Goal: Task Accomplishment & Management: Manage account settings

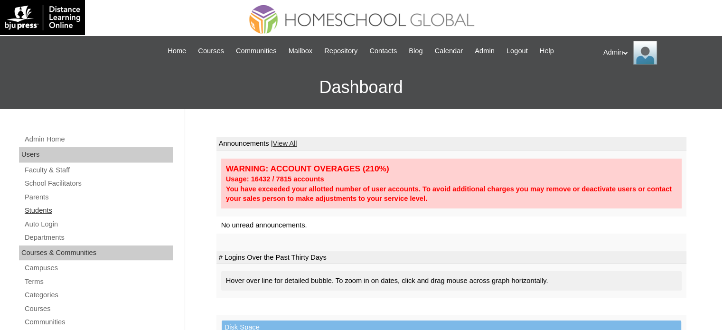
click at [44, 208] on link "Students" at bounding box center [98, 211] width 149 height 12
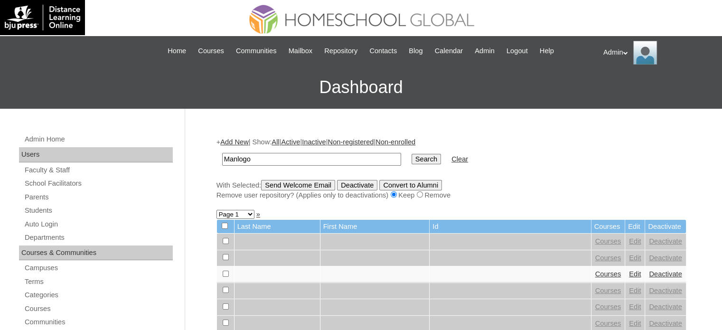
type input "Manlogon"
click at [412, 158] on input "Search" at bounding box center [426, 159] width 29 height 10
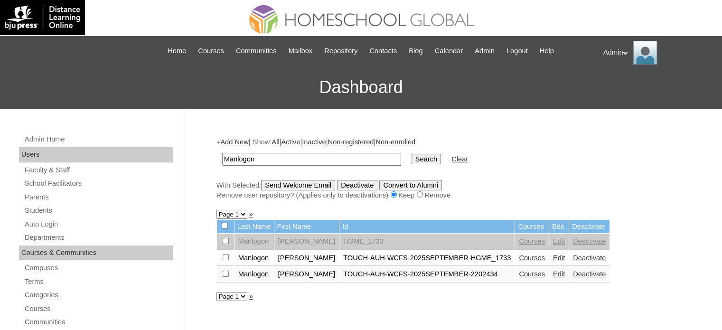
click at [553, 256] on link "Edit" at bounding box center [559, 258] width 12 height 8
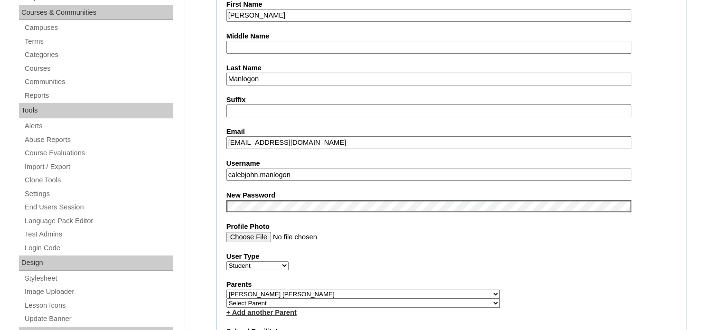
scroll to position [264, 0]
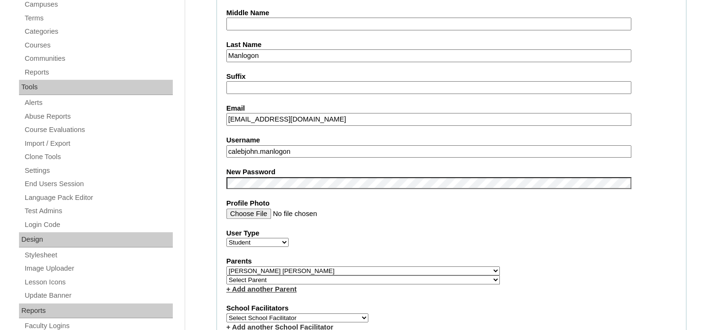
click at [364, 241] on div "User Type Faculty Staff Student Parents School Facilitators" at bounding box center [452, 237] width 450 height 19
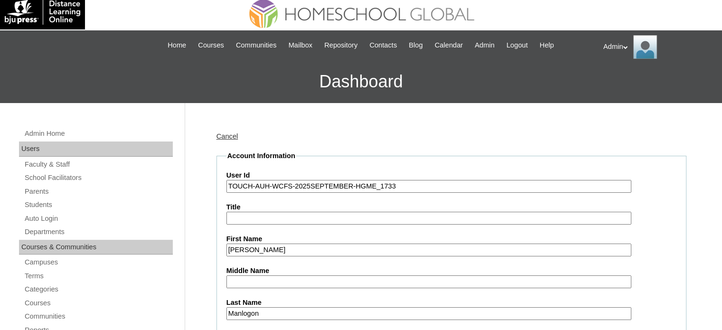
scroll to position [6, 0]
click at [234, 136] on link "Cancel" at bounding box center [228, 137] width 22 height 8
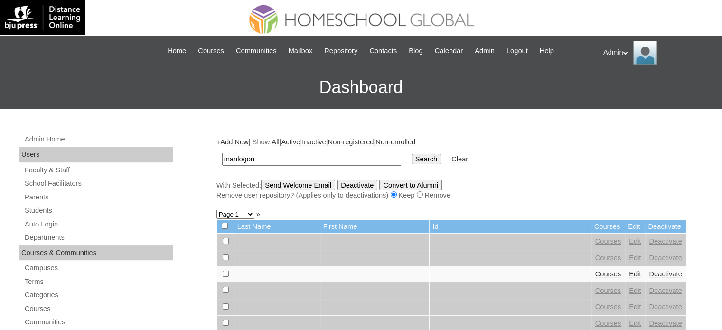
type input "Manlogon"
click at [412, 159] on input "Search" at bounding box center [426, 159] width 29 height 10
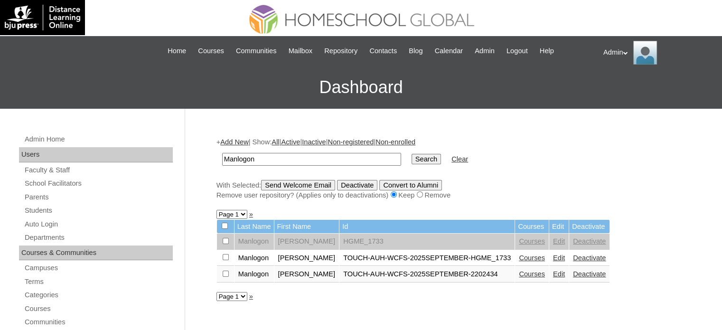
click at [523, 273] on link "Courses" at bounding box center [532, 274] width 26 height 8
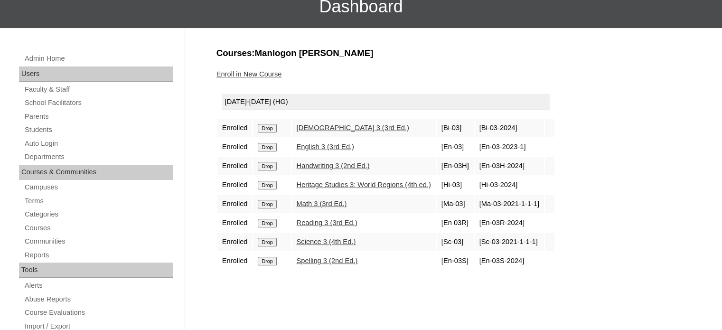
scroll to position [11, 0]
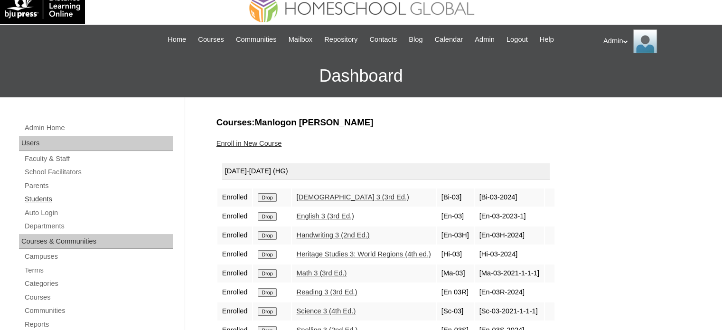
click at [41, 198] on link "Students" at bounding box center [98, 199] width 149 height 12
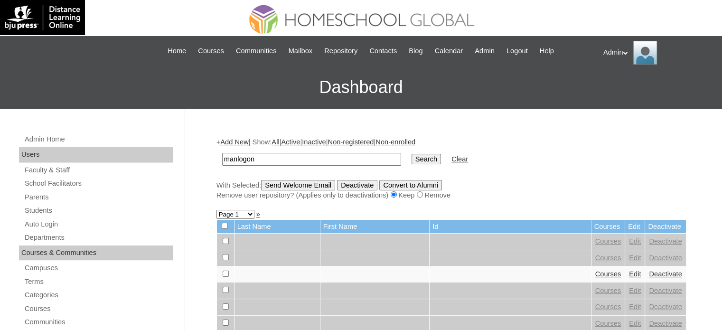
type input "Manlogon"
click at [412, 155] on input "Search" at bounding box center [426, 159] width 29 height 10
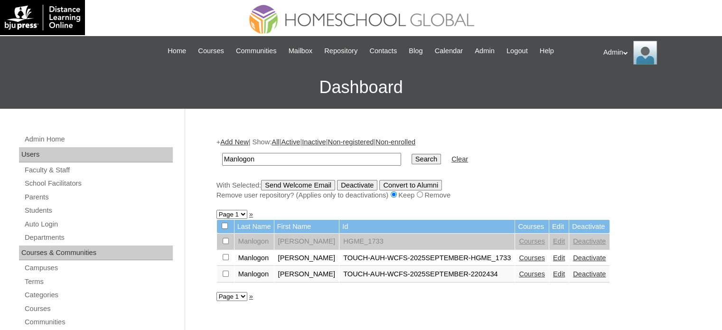
click at [553, 275] on link "Edit" at bounding box center [559, 274] width 12 height 8
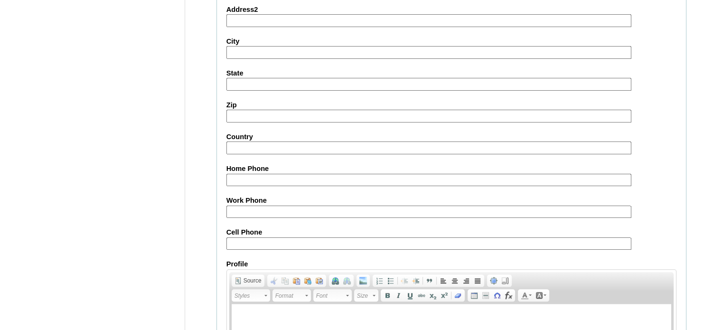
scroll to position [1107, 0]
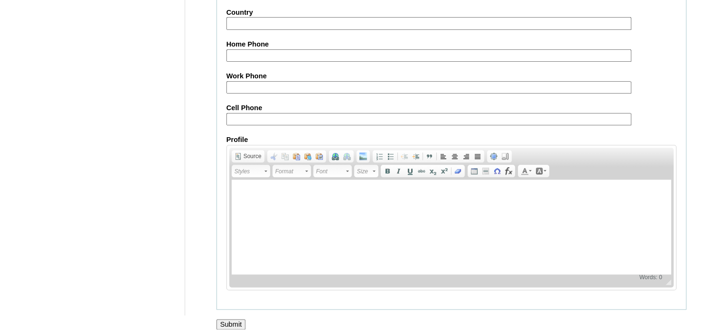
click at [236, 319] on input "Submit" at bounding box center [231, 324] width 29 height 10
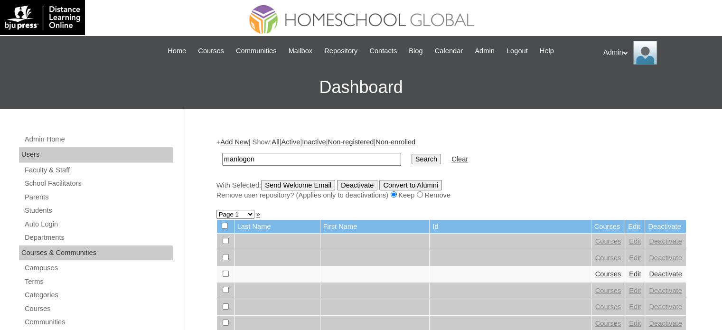
type input "Manlogon"
click at [412, 159] on input "Search" at bounding box center [426, 159] width 29 height 10
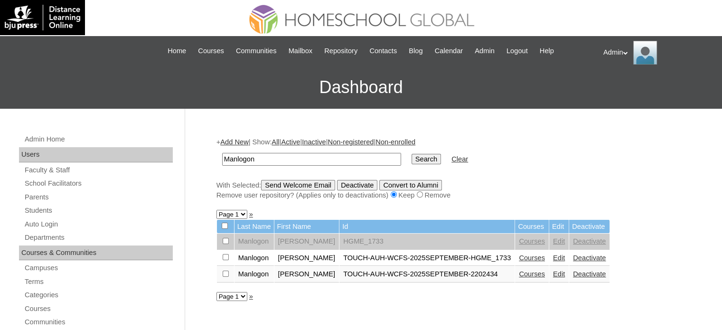
click at [553, 277] on link "Edit" at bounding box center [559, 274] width 12 height 8
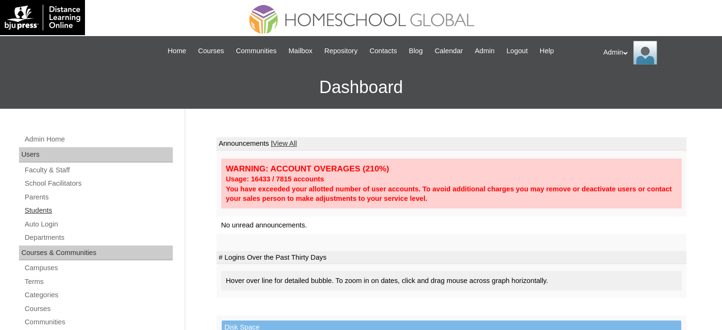
click at [39, 210] on link "Students" at bounding box center [98, 211] width 149 height 12
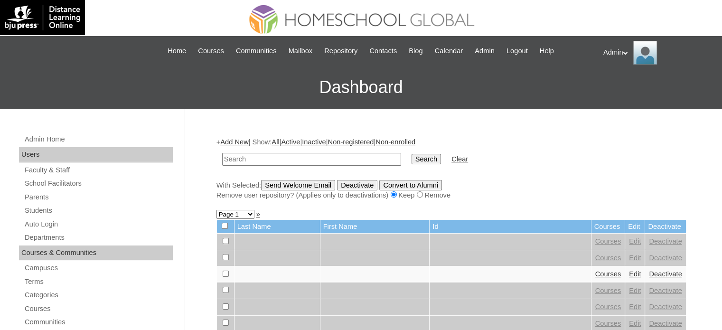
click at [292, 157] on input "text" at bounding box center [311, 159] width 179 height 13
click at [525, 161] on form "Search Clear" at bounding box center [452, 159] width 470 height 24
click at [46, 209] on link "Students" at bounding box center [98, 211] width 149 height 12
click at [262, 153] on input "text" at bounding box center [311, 159] width 179 height 13
type input "Biong"
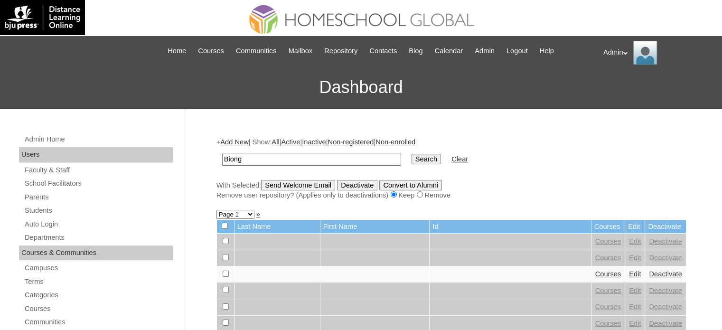
click at [412, 154] on input "Search" at bounding box center [426, 159] width 29 height 10
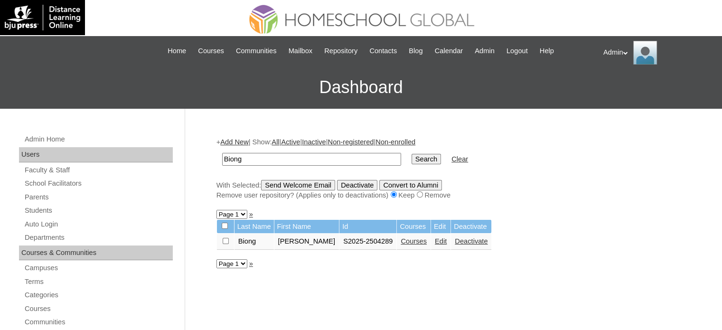
click at [443, 243] on link "Edit" at bounding box center [441, 241] width 12 height 8
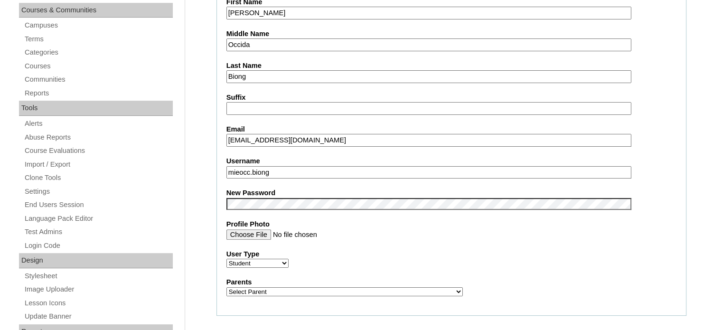
scroll to position [243, 0]
drag, startPoint x: 284, startPoint y: 169, endPoint x: 205, endPoint y: 171, distance: 78.4
paste input "alexanderjam"
type input "alexanderjam.biong"
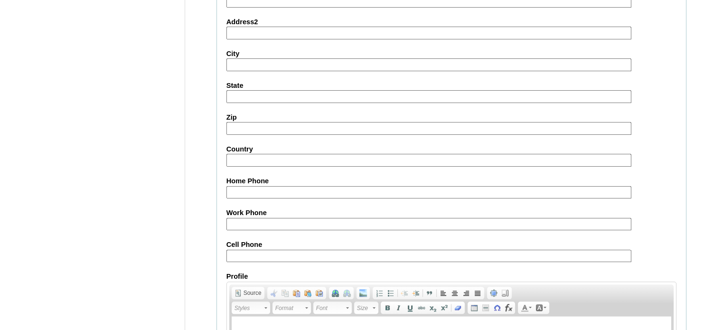
scroll to position [1098, 0]
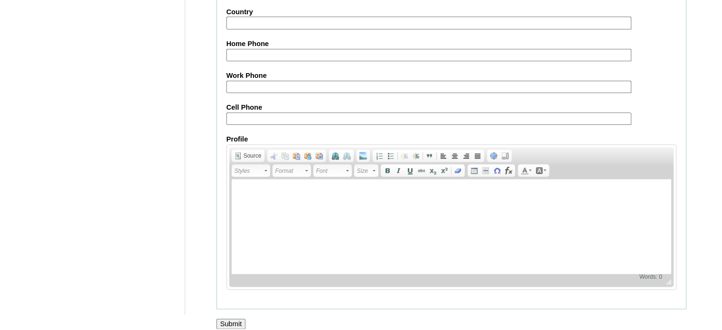
click at [238, 319] on input "Submit" at bounding box center [231, 324] width 29 height 10
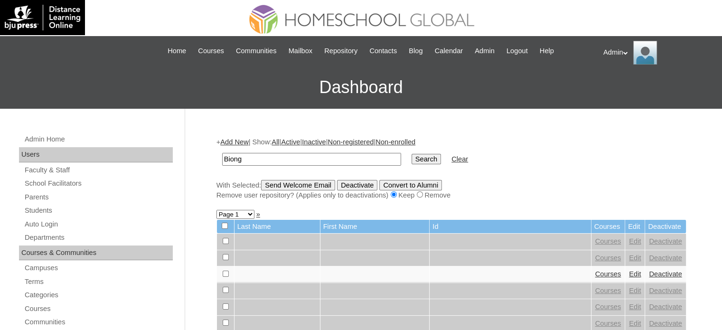
type input "Biong"
click at [412, 160] on input "Search" at bounding box center [426, 159] width 29 height 10
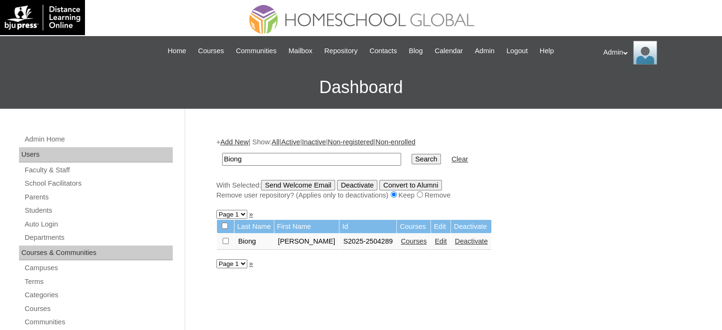
click at [442, 243] on link "Edit" at bounding box center [441, 241] width 12 height 8
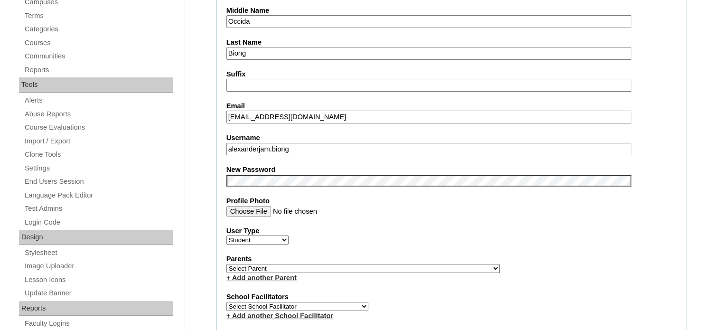
scroll to position [332, 0]
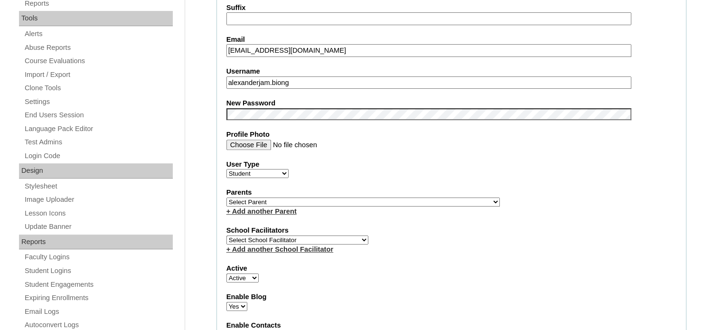
click at [365, 199] on select "Select Parent , , , , , , , , , , , , , , , , , , , , , , , , , , , , , , , , ,…" at bounding box center [364, 202] width 274 height 9
click at [227, 198] on select "Select Parent , , , , , , , , , , , , , , , , , , , , , , , , , , , , , , , , ,…" at bounding box center [364, 202] width 274 height 9
click at [286, 200] on select "Select Parent , , , , , , , , , , , , , , , , , , , , , , , , , , , , , , , , ,…" at bounding box center [364, 202] width 274 height 9
select select "43545"
click at [227, 198] on select "Select Parent , , , , , , , , , , , , , , , , , , , , , , , , , , , , , , , , ,…" at bounding box center [364, 202] width 274 height 9
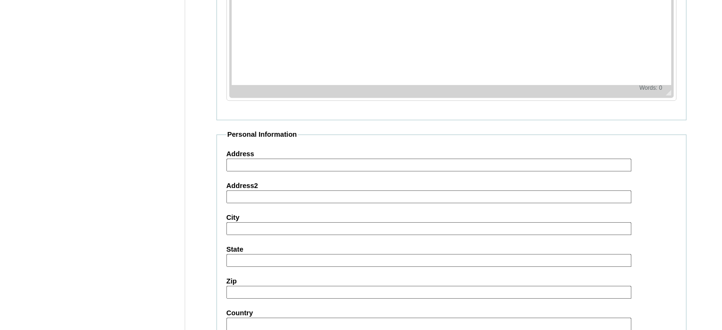
scroll to position [1098, 0]
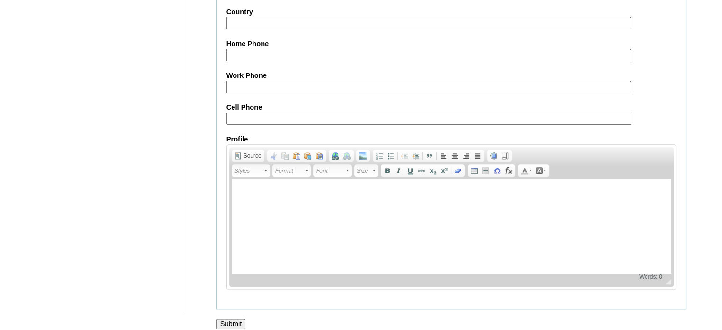
click at [235, 319] on input "Submit" at bounding box center [231, 324] width 29 height 10
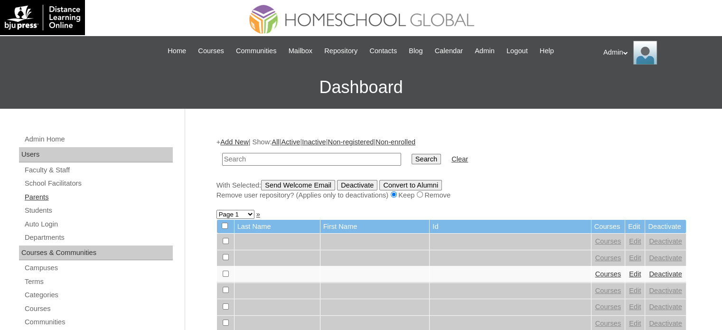
click at [43, 193] on link "Parents" at bounding box center [98, 197] width 149 height 12
